Goal: Transaction & Acquisition: Book appointment/travel/reservation

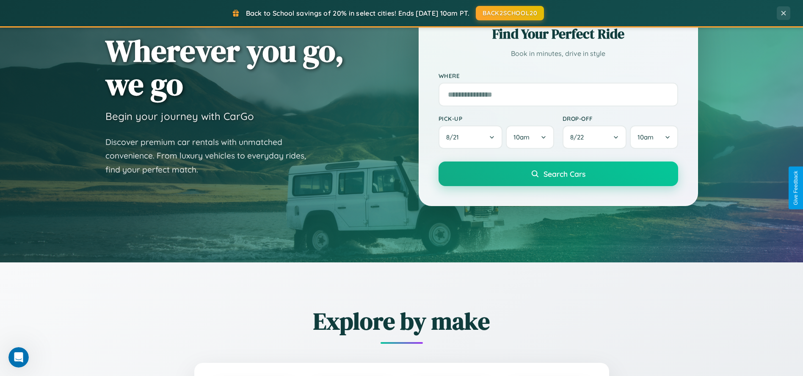
scroll to position [1626, 0]
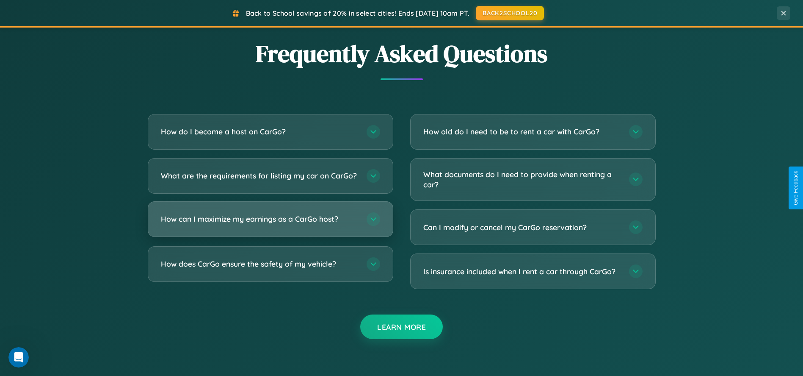
click at [270, 224] on h3 "How can I maximize my earnings as a CarGo host?" at bounding box center [259, 218] width 197 height 11
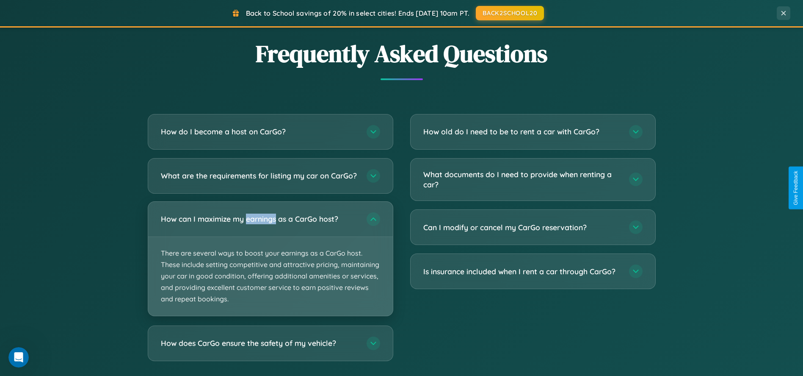
click at [270, 265] on p "There are several ways to boost your earnings as a CarGo host. These include se…" at bounding box center [270, 276] width 245 height 79
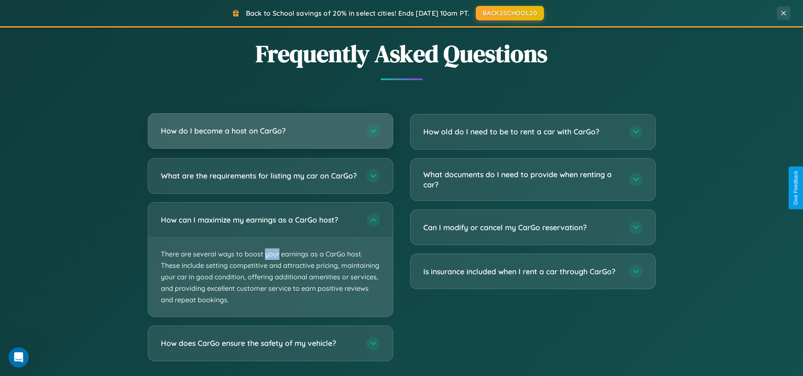
click at [270, 131] on h3 "How do I become a host on CarGo?" at bounding box center [259, 130] width 197 height 11
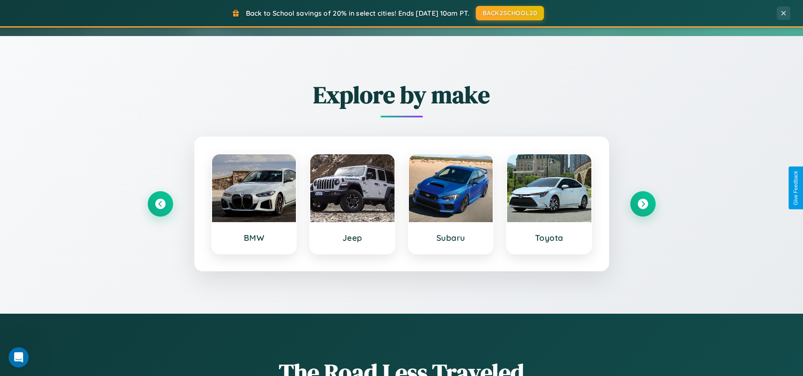
scroll to position [27, 0]
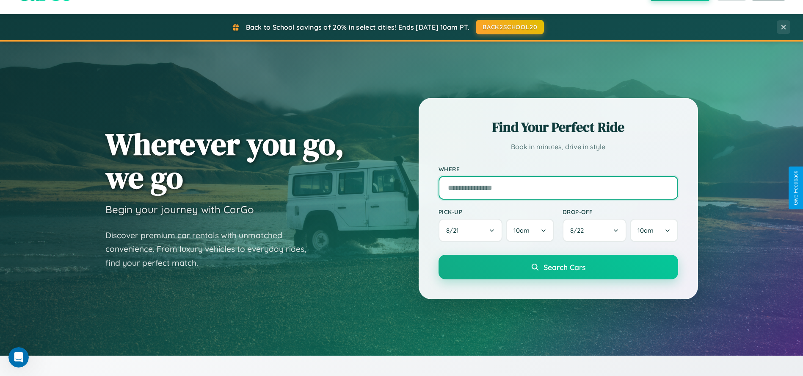
click at [558, 188] on input "text" at bounding box center [559, 188] width 240 height 24
type input "**********"
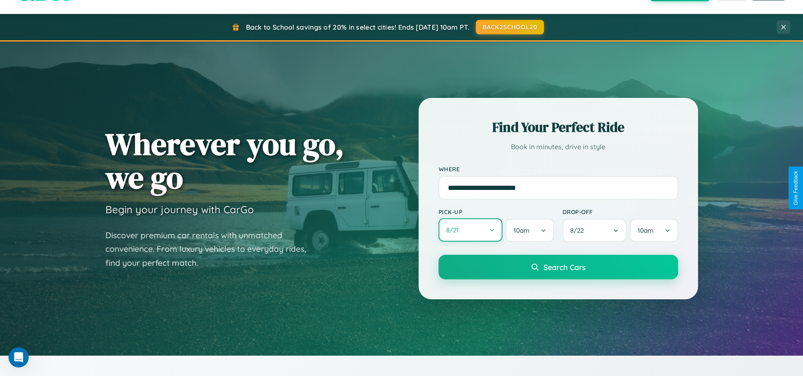
click at [470, 230] on button "8 / 21" at bounding box center [471, 229] width 64 height 23
select select "*"
select select "****"
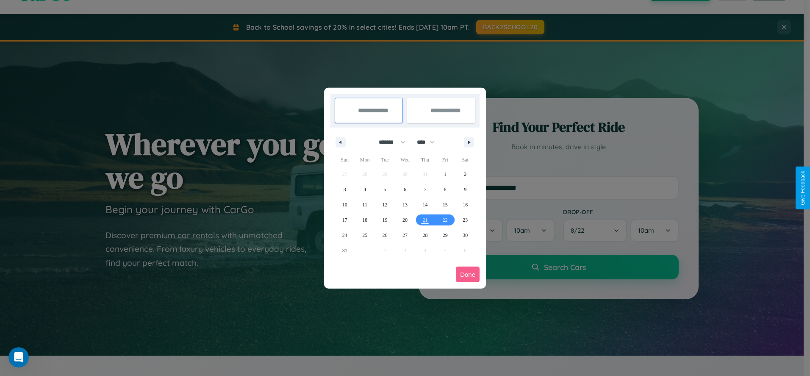
drag, startPoint x: 388, startPoint y: 142, endPoint x: 405, endPoint y: 170, distance: 32.7
click at [388, 142] on select "******* ******** ***** ***** *** **** **** ****** ********* ******* ******** **…" at bounding box center [390, 142] width 36 height 14
select select "**"
click at [404, 189] on span "5" at bounding box center [405, 189] width 3 height 15
type input "**********"
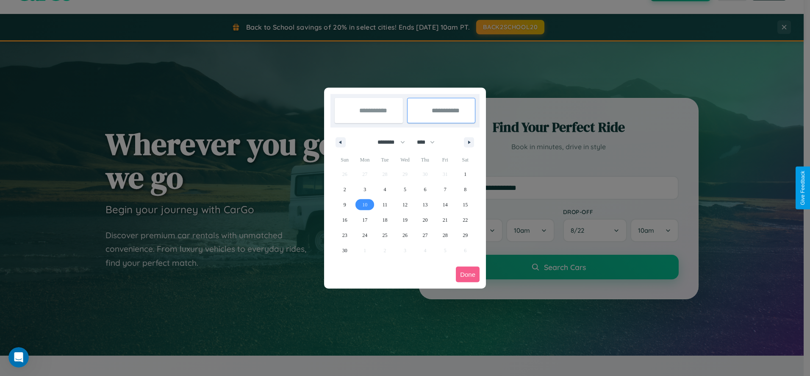
click at [365, 204] on span "10" at bounding box center [364, 204] width 5 height 15
type input "**********"
click at [467, 274] on button "Done" at bounding box center [468, 274] width 24 height 16
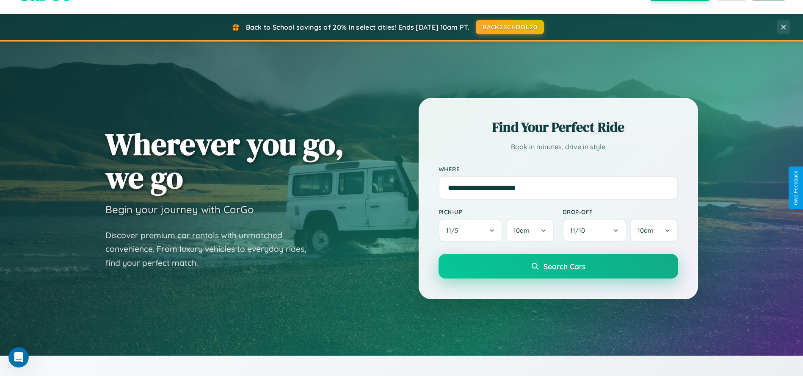
click at [558, 266] on span "Search Cars" at bounding box center [565, 265] width 42 height 9
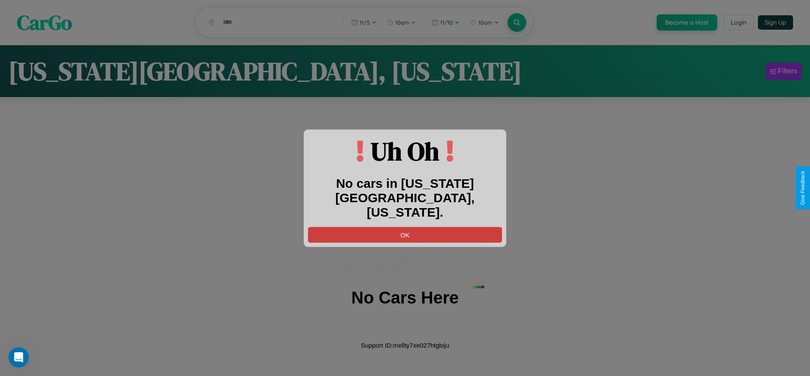
click at [405, 227] on button "OK" at bounding box center [405, 235] width 194 height 16
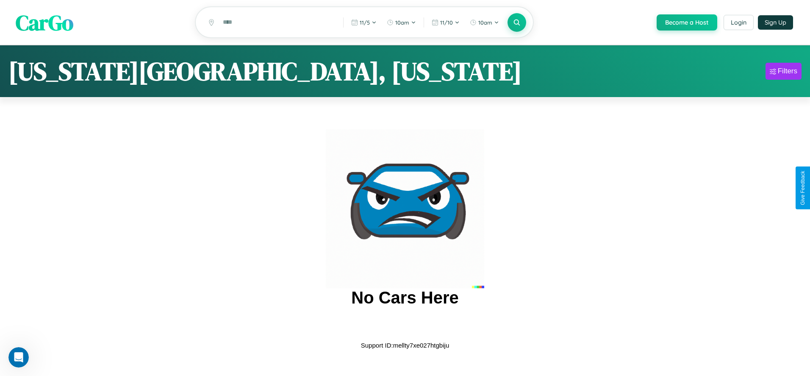
click at [44, 22] on span "CarGo" at bounding box center [45, 22] width 58 height 29
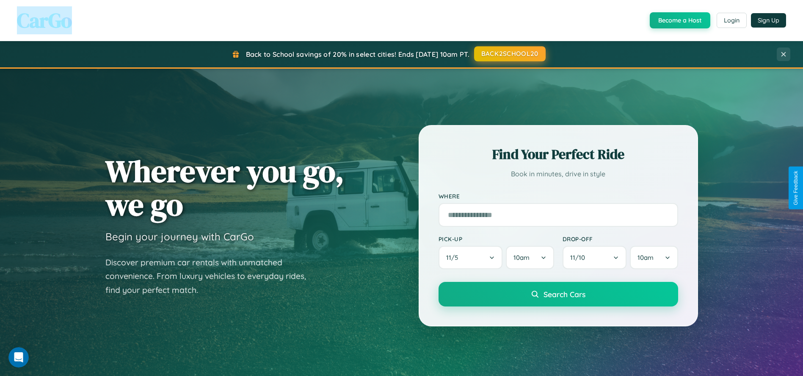
click at [509, 54] on button "BACK2SCHOOL20" at bounding box center [510, 53] width 72 height 15
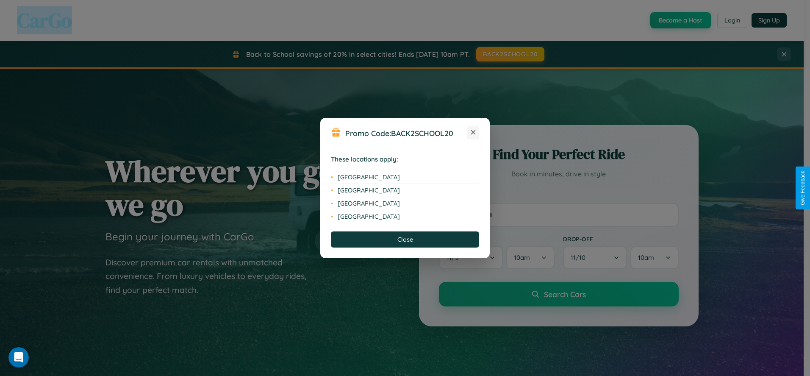
click at [473, 133] on icon at bounding box center [473, 132] width 5 height 5
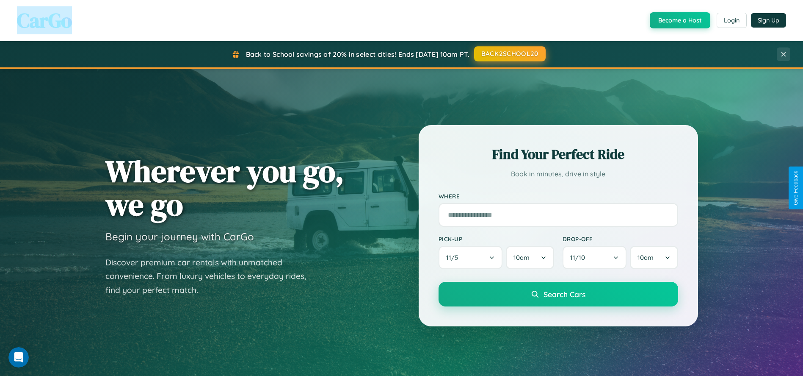
click at [509, 54] on button "BACK2SCHOOL20" at bounding box center [510, 53] width 72 height 15
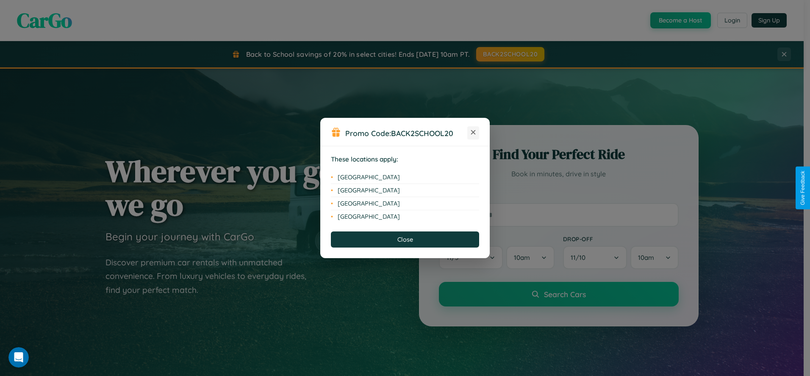
click at [473, 133] on icon at bounding box center [473, 132] width 5 height 5
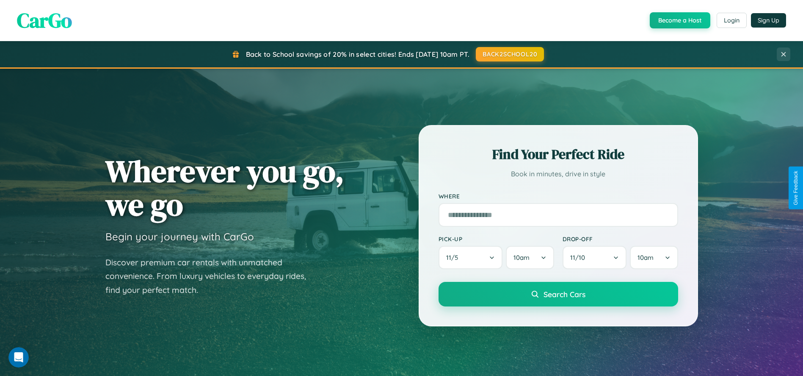
scroll to position [362, 0]
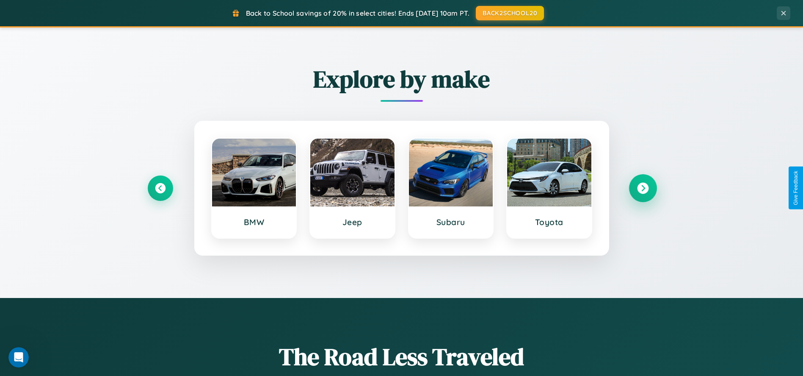
click at [643, 188] on icon at bounding box center [642, 187] width 11 height 11
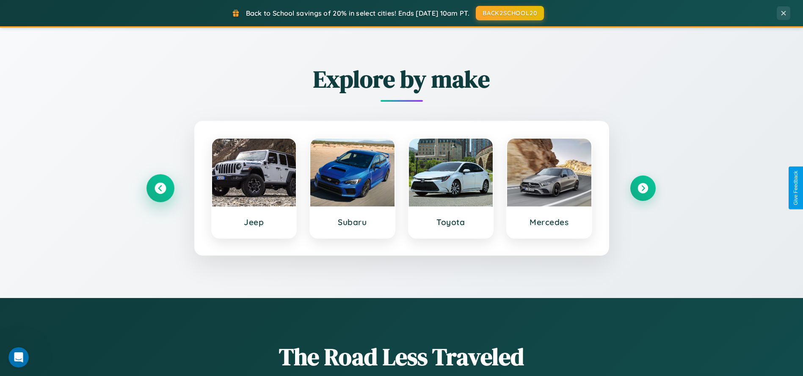
click at [160, 188] on icon at bounding box center [160, 187] width 11 height 11
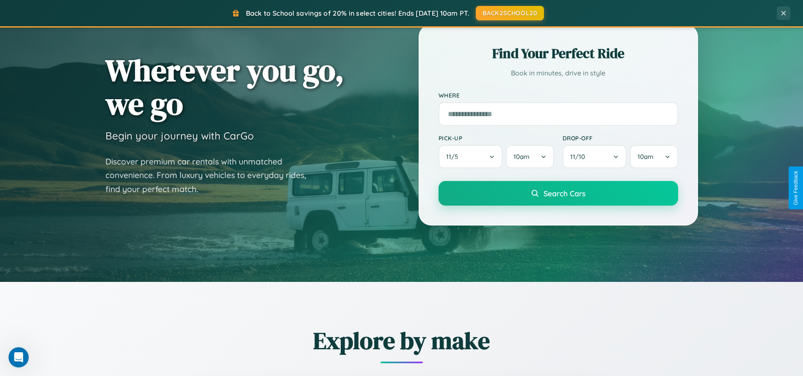
scroll to position [27, 0]
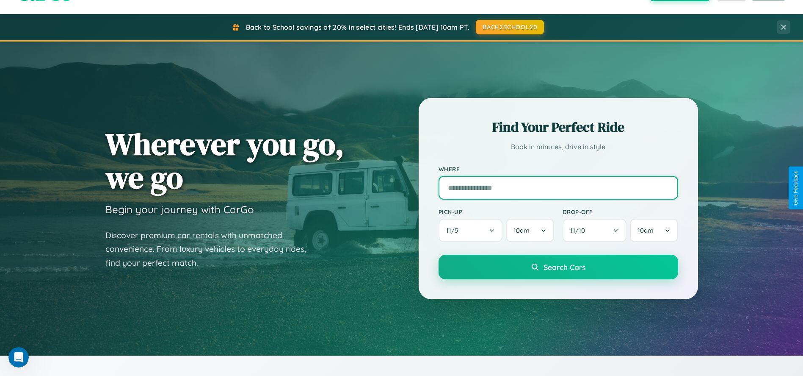
click at [558, 188] on input "text" at bounding box center [559, 188] width 240 height 24
type input "*******"
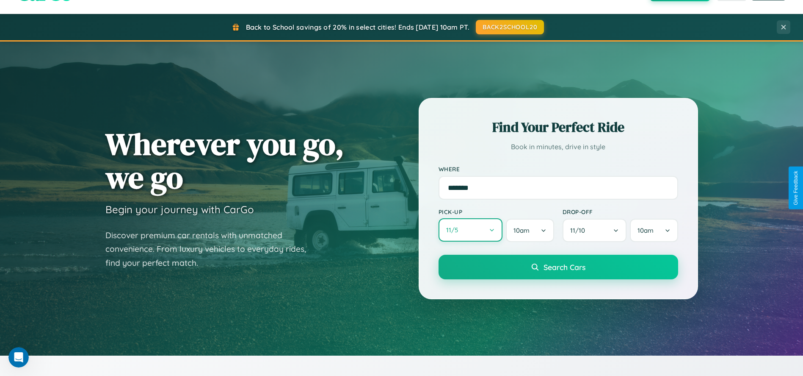
click at [470, 230] on button "11 / 5" at bounding box center [471, 229] width 64 height 23
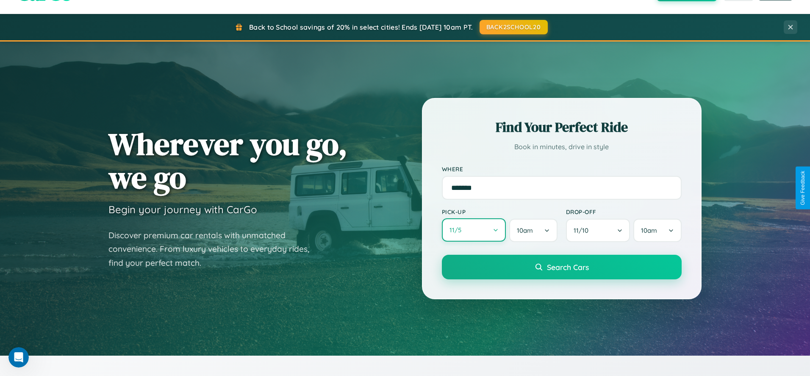
select select "*"
select select "****"
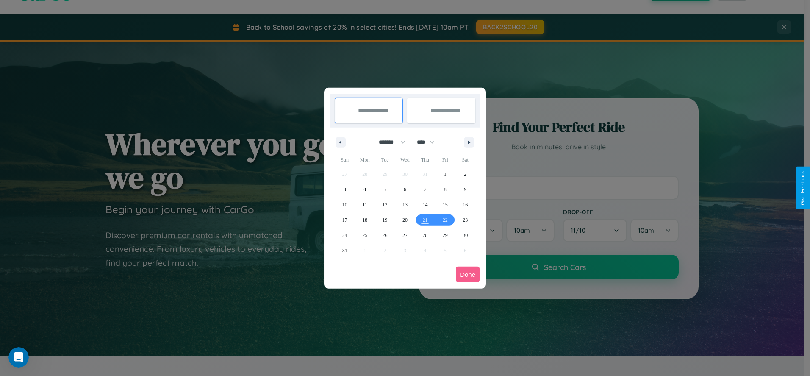
click at [388, 142] on select "******* ******** ***** ***** *** **** **** ****** ********* ******* ******** **…" at bounding box center [390, 142] width 36 height 14
select select "*"
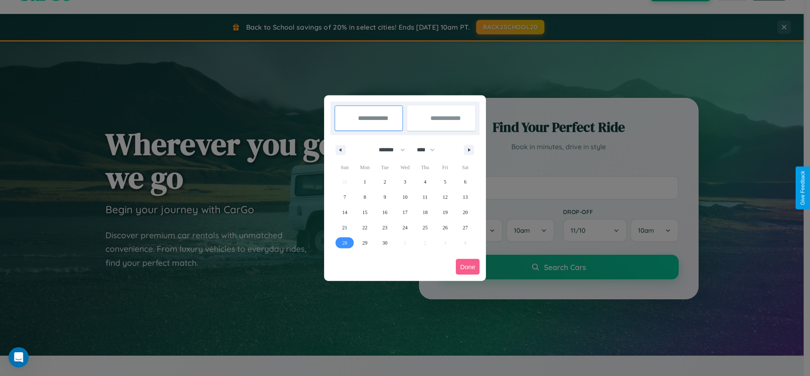
click at [344, 242] on span "28" at bounding box center [344, 242] width 5 height 15
type input "**********"
click at [469, 149] on icon "button" at bounding box center [470, 149] width 4 height 3
select select "*"
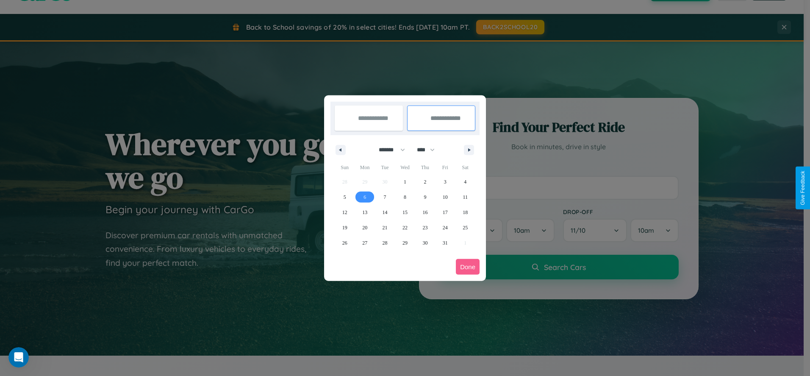
click at [365, 196] on span "6" at bounding box center [364, 196] width 3 height 15
type input "**********"
select select "*"
click at [467, 266] on button "Done" at bounding box center [468, 267] width 24 height 16
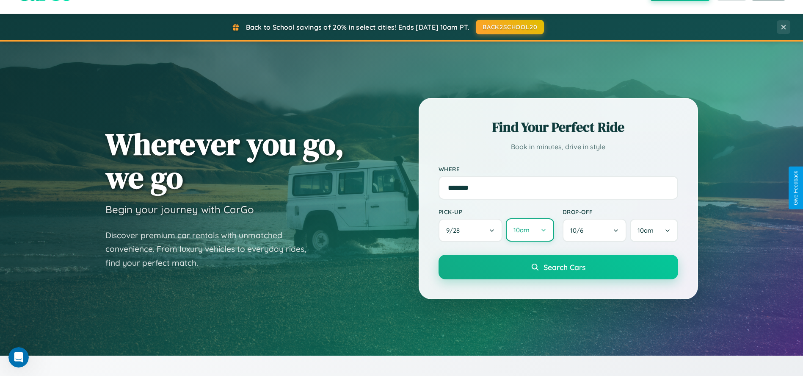
click at [530, 230] on button "10am" at bounding box center [530, 229] width 48 height 23
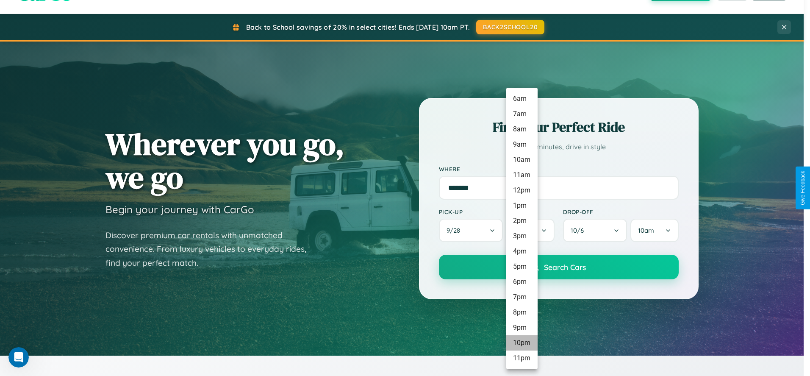
click at [521, 343] on li "10pm" at bounding box center [521, 342] width 31 height 15
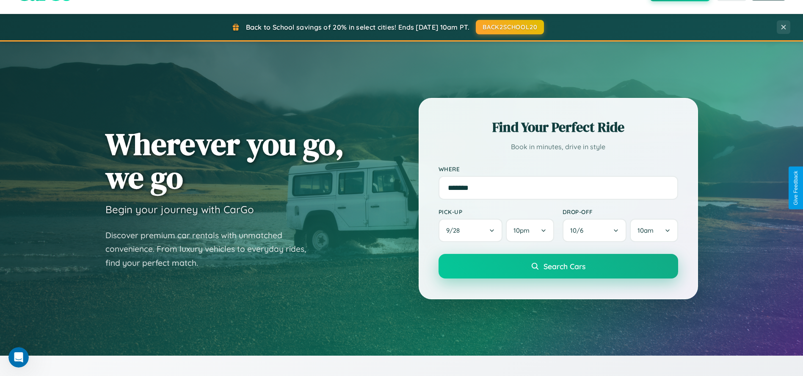
click at [558, 267] on span "Search Cars" at bounding box center [565, 265] width 42 height 9
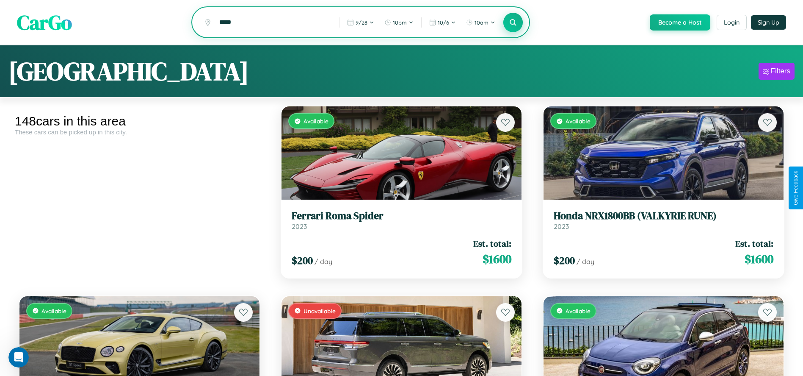
click at [513, 23] on icon at bounding box center [513, 22] width 8 height 8
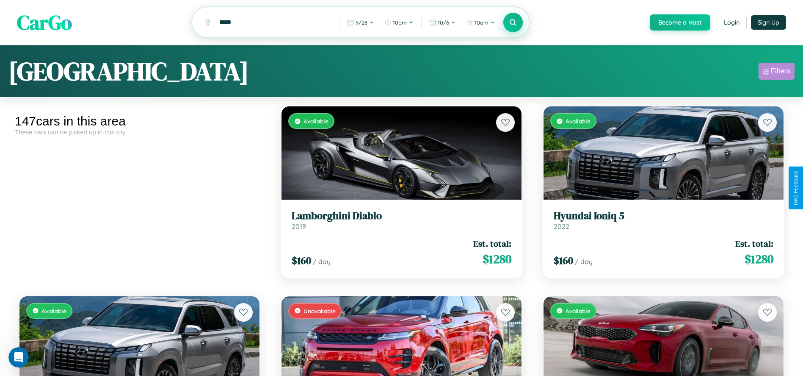
click at [777, 72] on div "Filters" at bounding box center [780, 71] width 19 height 8
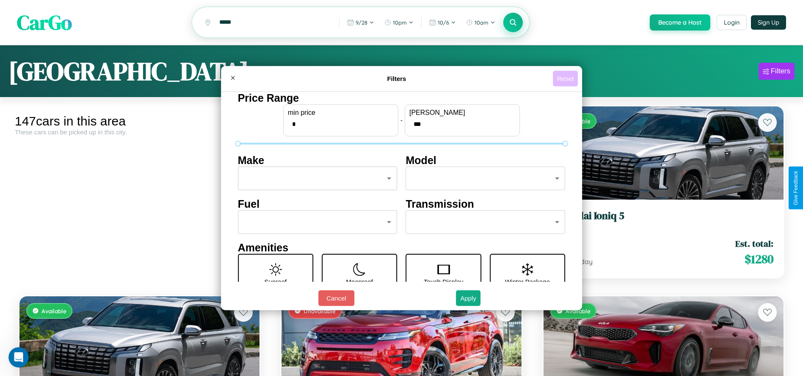
click at [567, 78] on button "Reset" at bounding box center [565, 79] width 25 height 16
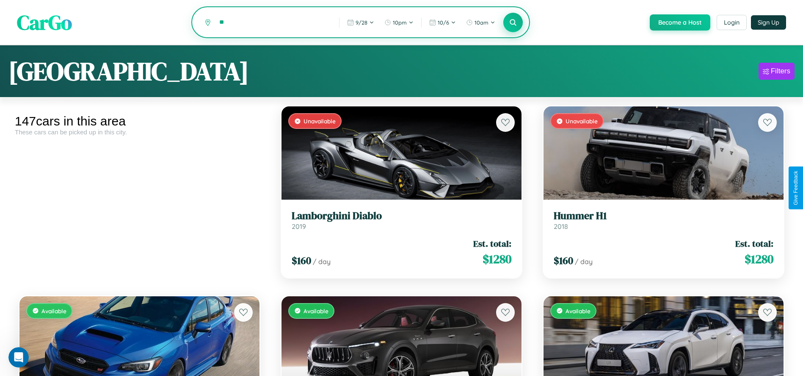
type input "*"
type input "**********"
click at [513, 23] on icon at bounding box center [513, 22] width 8 height 8
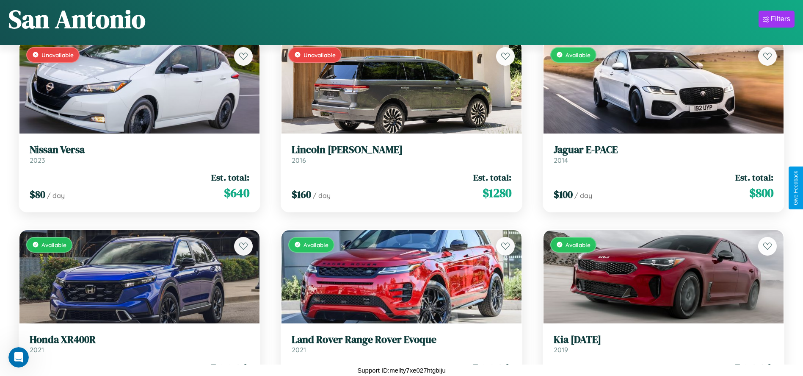
scroll to position [8658, 0]
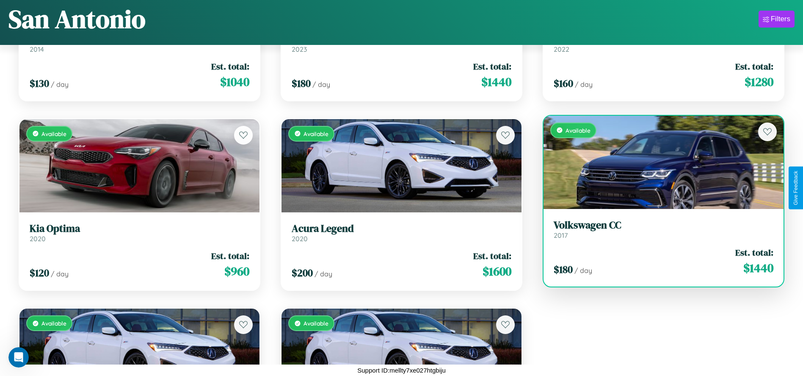
click at [658, 232] on link "Volkswagen CC 2017" at bounding box center [664, 229] width 220 height 21
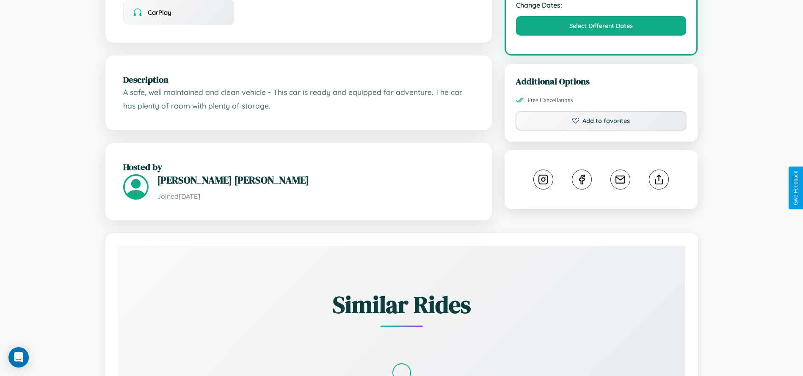
scroll to position [293, 0]
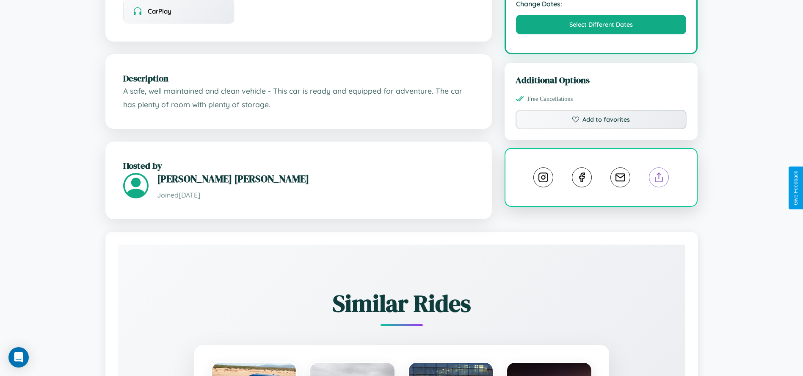
click at [659, 179] on line at bounding box center [659, 176] width 0 height 6
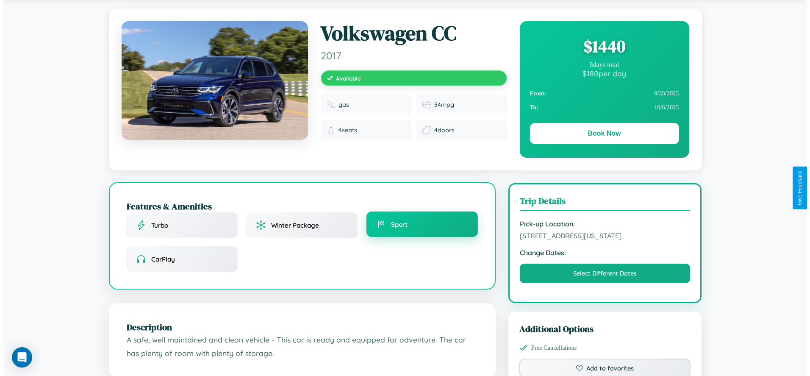
scroll to position [0, 0]
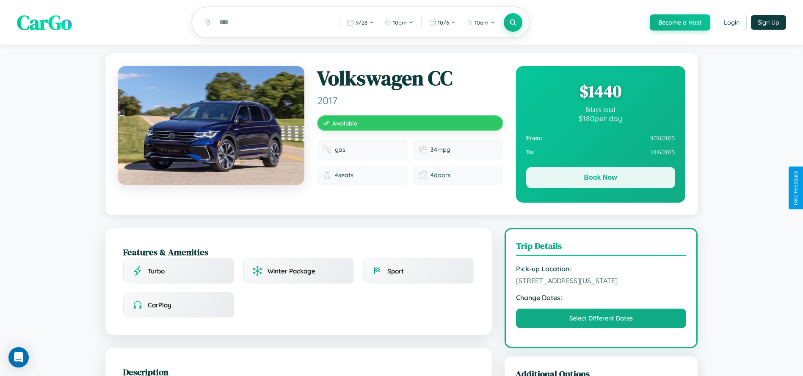
click at [600, 179] on button "Book Now" at bounding box center [600, 177] width 149 height 21
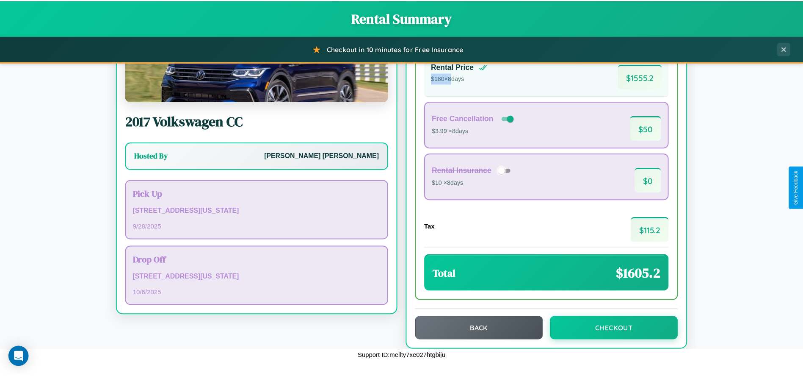
scroll to position [72, 0]
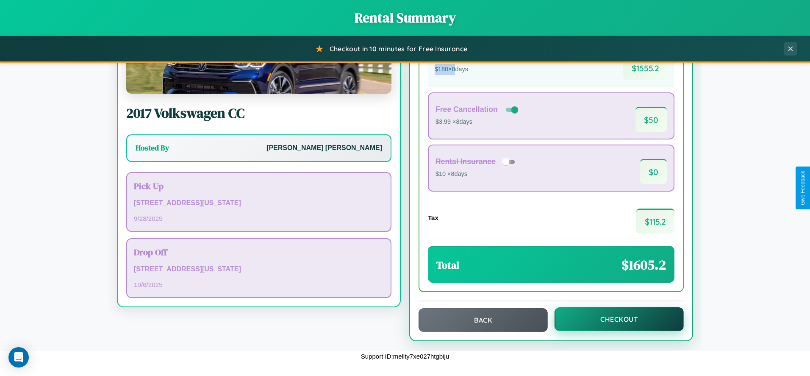
click at [613, 319] on button "Checkout" at bounding box center [618, 319] width 129 height 24
